Goal: Task Accomplishment & Management: Complete application form

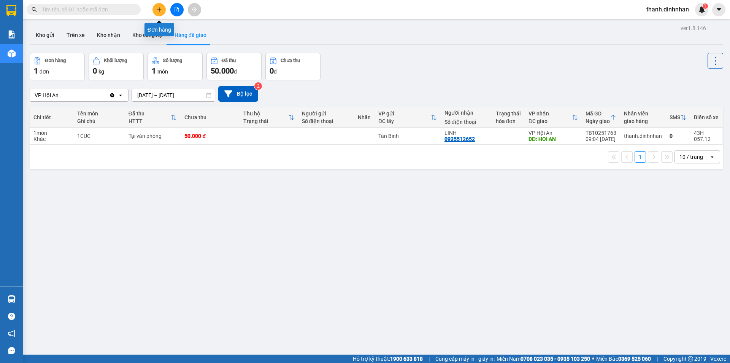
click at [156, 12] on button at bounding box center [159, 9] width 13 height 13
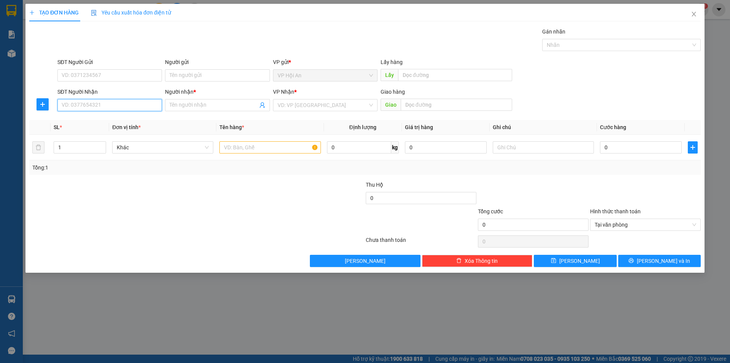
click at [87, 104] on input "SĐT Người Nhận" at bounding box center [109, 105] width 105 height 12
type input "0908623579"
click at [178, 107] on input "Người nhận *" at bounding box center [214, 105] width 88 height 8
click at [180, 106] on input "Người nhận *" at bounding box center [214, 105] width 88 height 8
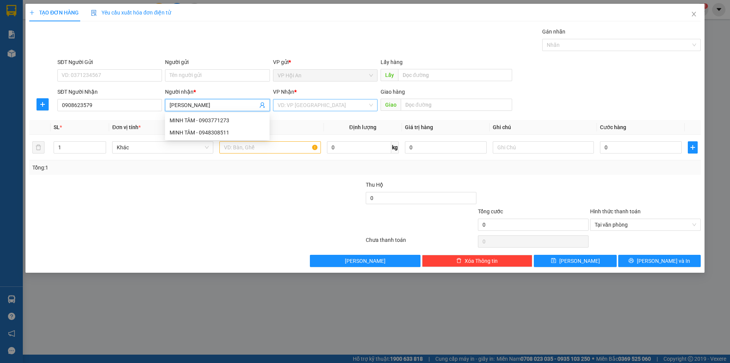
type input "[PERSON_NAME]"
click at [288, 106] on input "search" at bounding box center [323, 104] width 90 height 11
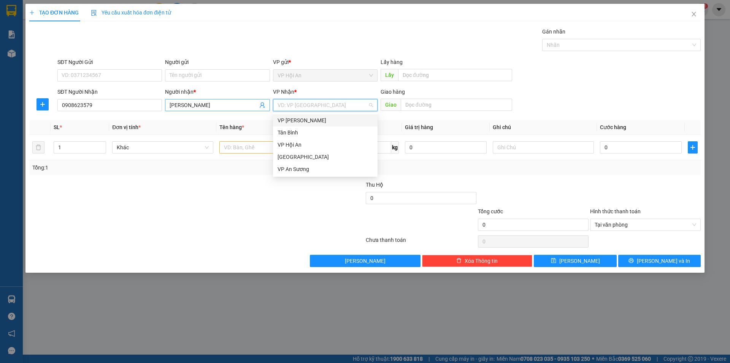
click at [231, 103] on input "[PERSON_NAME]" at bounding box center [214, 105] width 88 height 8
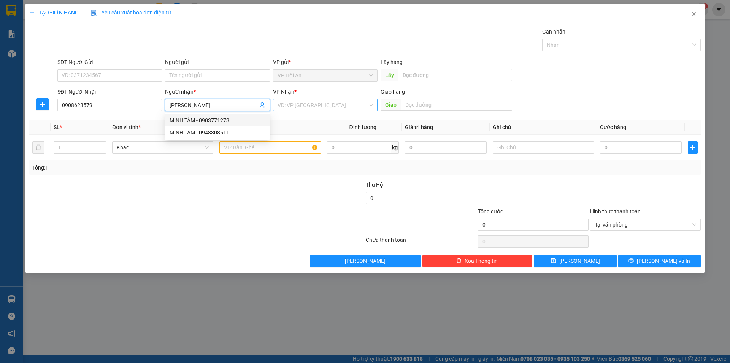
click at [308, 103] on input "search" at bounding box center [323, 104] width 90 height 11
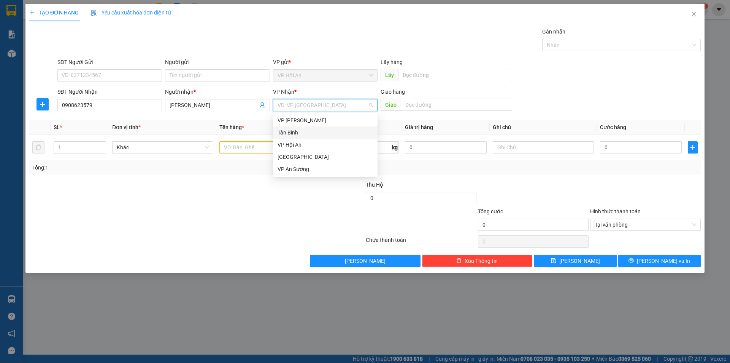
click at [307, 129] on div "Tân Bình" at bounding box center [325, 132] width 95 height 8
click at [256, 151] on input "text" at bounding box center [269, 147] width 101 height 12
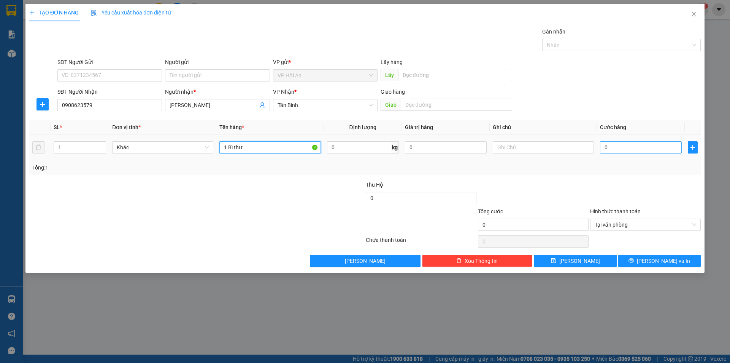
type input "1 Bì thư"
click at [636, 150] on input "0" at bounding box center [641, 147] width 82 height 12
type input "5"
type input "50"
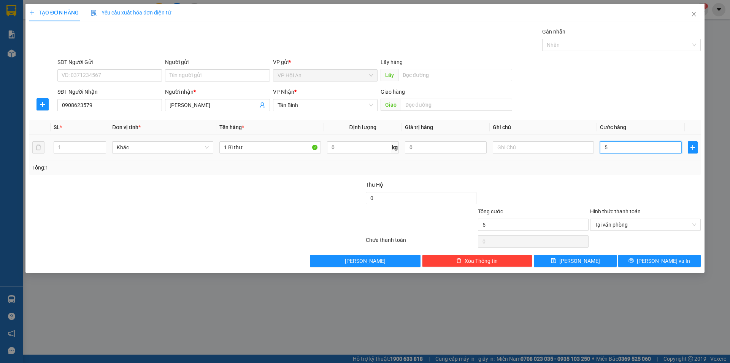
type input "50"
type input "500"
type input "5.000"
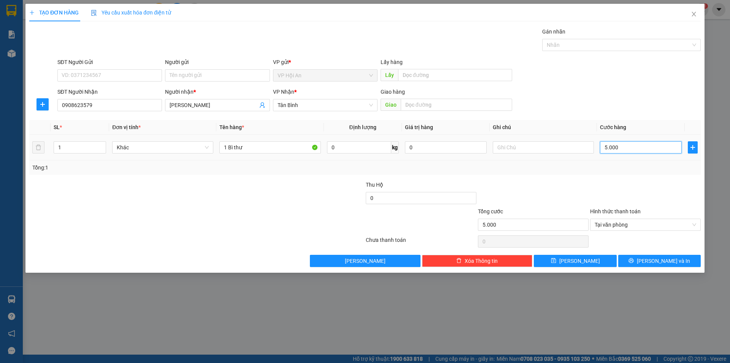
type input "50.000"
click at [577, 257] on span "[PERSON_NAME]" at bounding box center [580, 260] width 41 height 8
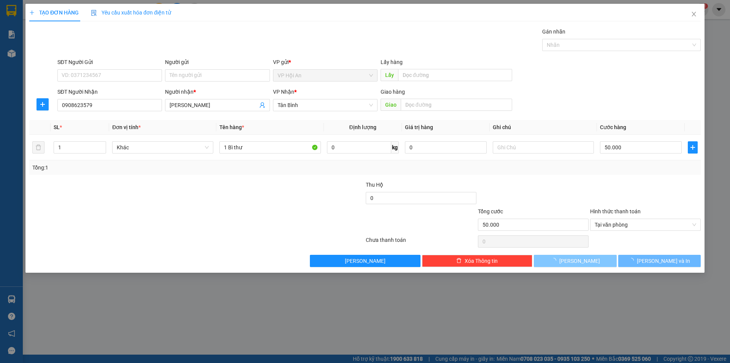
type input "0"
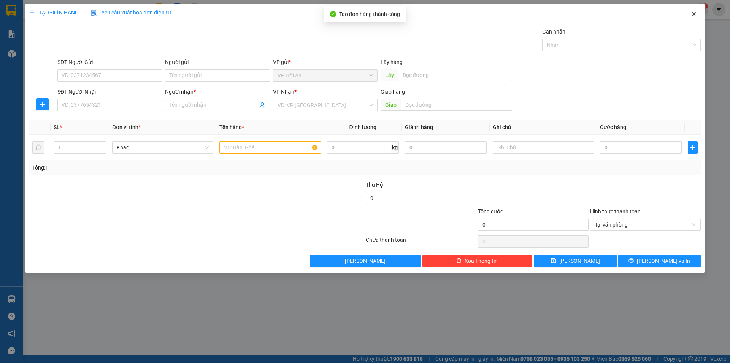
click at [693, 15] on icon "close" at bounding box center [694, 14] width 6 height 6
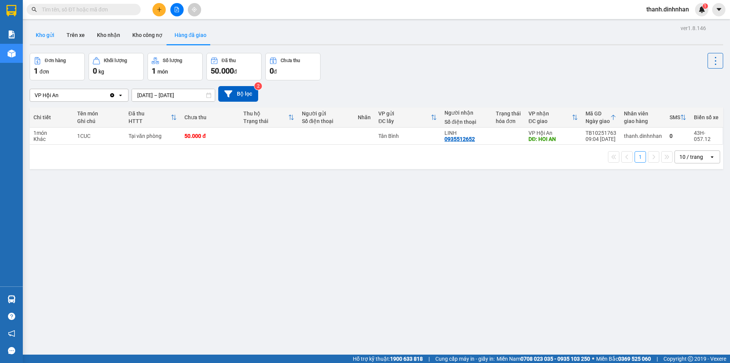
click at [53, 40] on button "Kho gửi" at bounding box center [45, 35] width 31 height 18
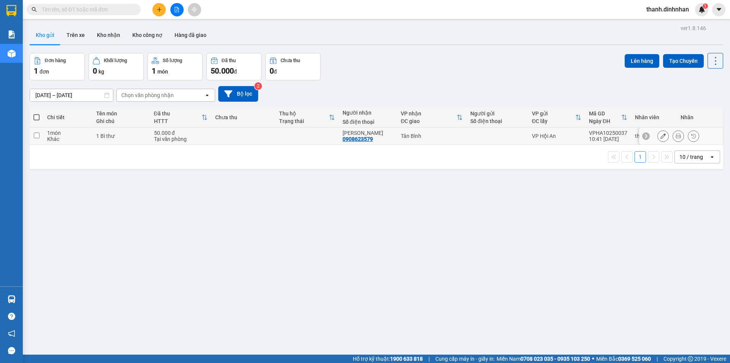
click at [354, 140] on div "0908623579" at bounding box center [358, 139] width 30 height 6
copy div "0908623579"
click at [269, 234] on div "ver 1.8.146 Kho gửi Trên xe Kho nhận Kho công nợ Hàng đã giao Đơn hàng 1 đơn Kh…" at bounding box center [377, 204] width 700 height 363
drag, startPoint x: 216, startPoint y: 224, endPoint x: 221, endPoint y: 215, distance: 10.8
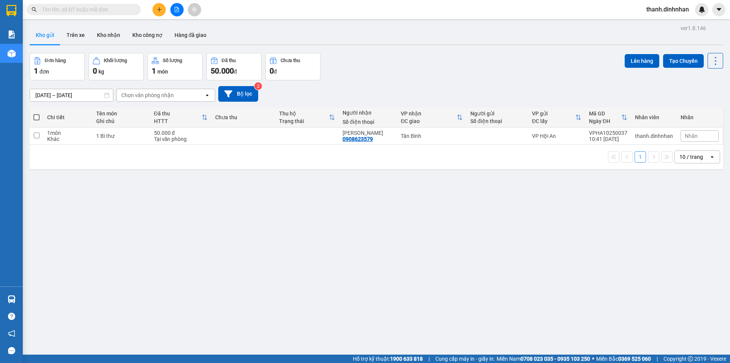
click at [216, 224] on div "ver 1.8.146 Kho gửi Trên xe Kho nhận Kho công nợ Hàng đã giao Đơn hàng 1 đơn Kh…" at bounding box center [377, 204] width 700 height 363
click at [661, 134] on icon at bounding box center [663, 135] width 5 height 5
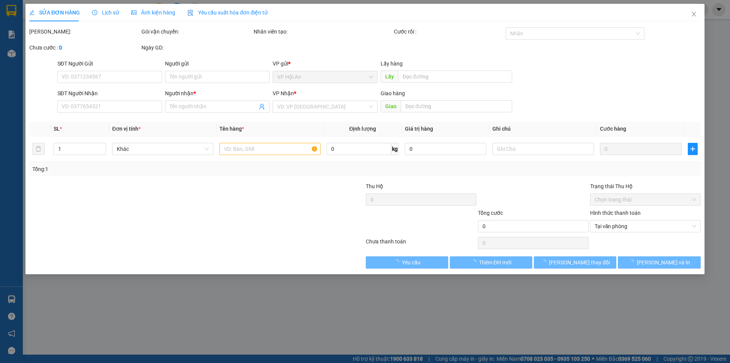
type input "0908623579"
type input "[PERSON_NAME]"
type input "50.000"
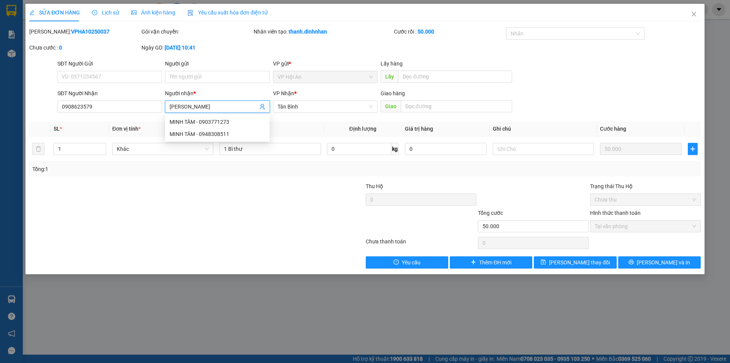
drag, startPoint x: 201, startPoint y: 107, endPoint x: 184, endPoint y: 115, distance: 19.4
click at [184, 115] on body "Kết quả tìm kiếm ( 39 ) Bộ lọc Mã ĐH Trạng thái Món hàng Thu hộ Tổng cước Chưa …" at bounding box center [365, 181] width 730 height 363
type input "[PERSON_NAME]"
click at [304, 238] on div at bounding box center [197, 242] width 337 height 15
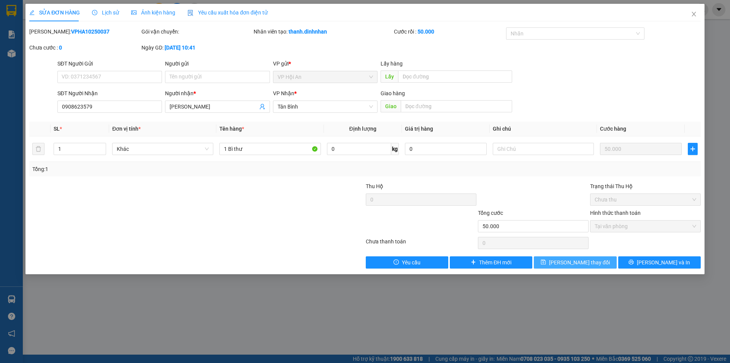
click at [568, 262] on span "[PERSON_NAME] thay đổi" at bounding box center [579, 262] width 61 height 8
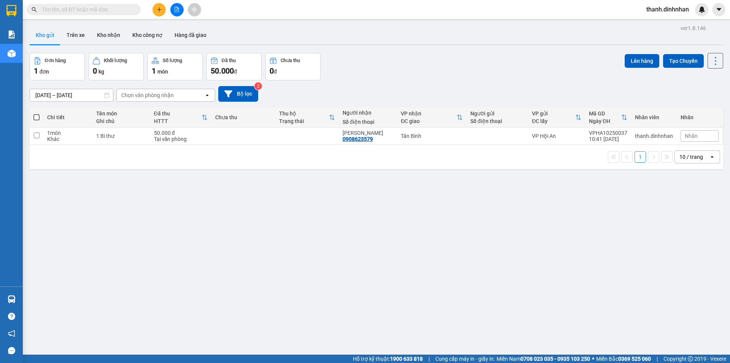
drag, startPoint x: 371, startPoint y: 207, endPoint x: 363, endPoint y: 202, distance: 9.2
click at [369, 205] on div "ver 1.8.146 Kho gửi Trên xe Kho nhận Kho công nợ Hàng đã giao Đơn hàng 1 đơn Kh…" at bounding box center [377, 204] width 700 height 363
click at [81, 40] on button "Trên xe" at bounding box center [75, 35] width 30 height 18
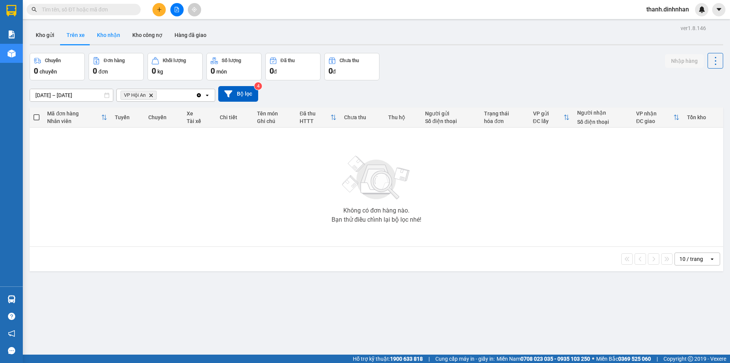
click at [108, 35] on button "Kho nhận" at bounding box center [108, 35] width 35 height 18
type input "[DATE] – [DATE]"
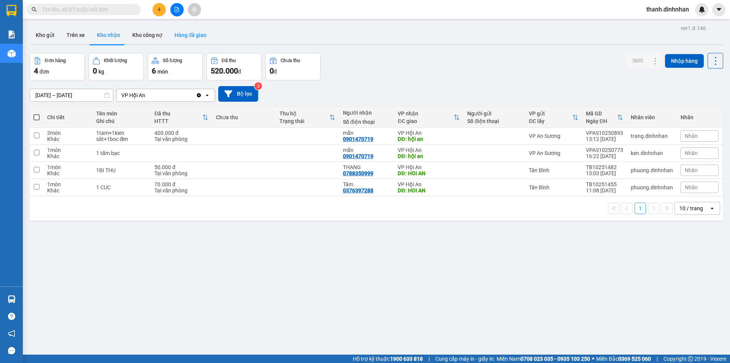
click at [195, 33] on button "Hàng đã giao" at bounding box center [191, 35] width 44 height 18
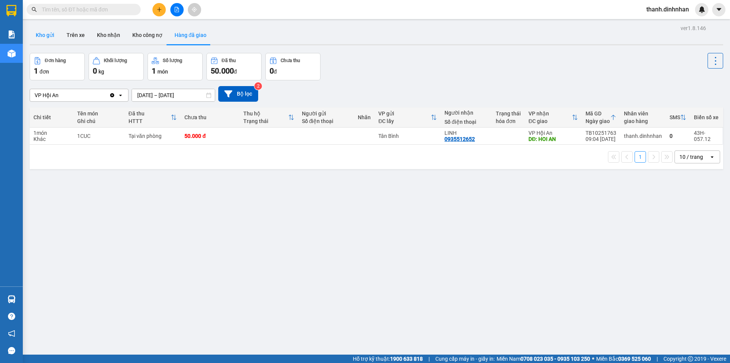
click at [51, 39] on button "Kho gửi" at bounding box center [45, 35] width 31 height 18
